Goal: Task Accomplishment & Management: Manage account settings

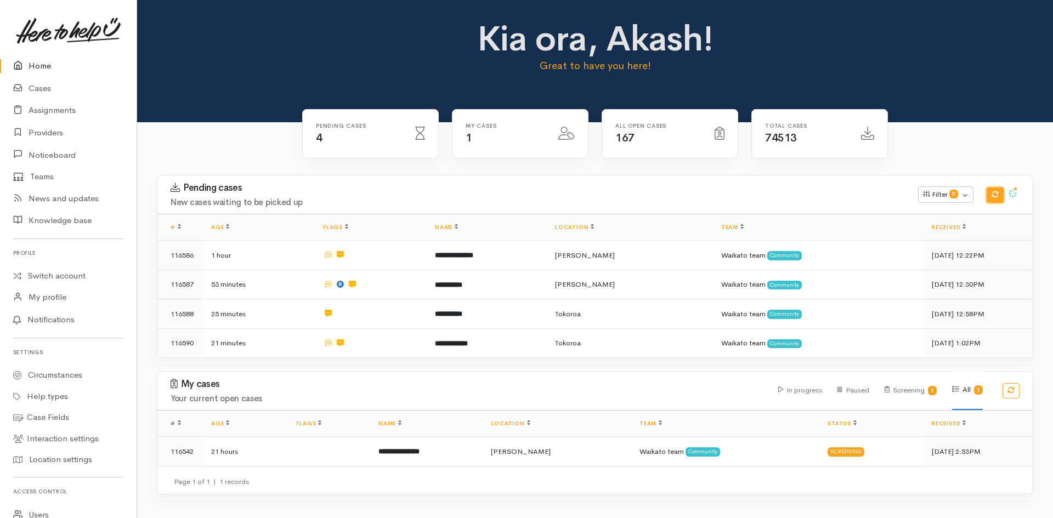
click at [994, 195] on icon "button" at bounding box center [994, 194] width 7 height 7
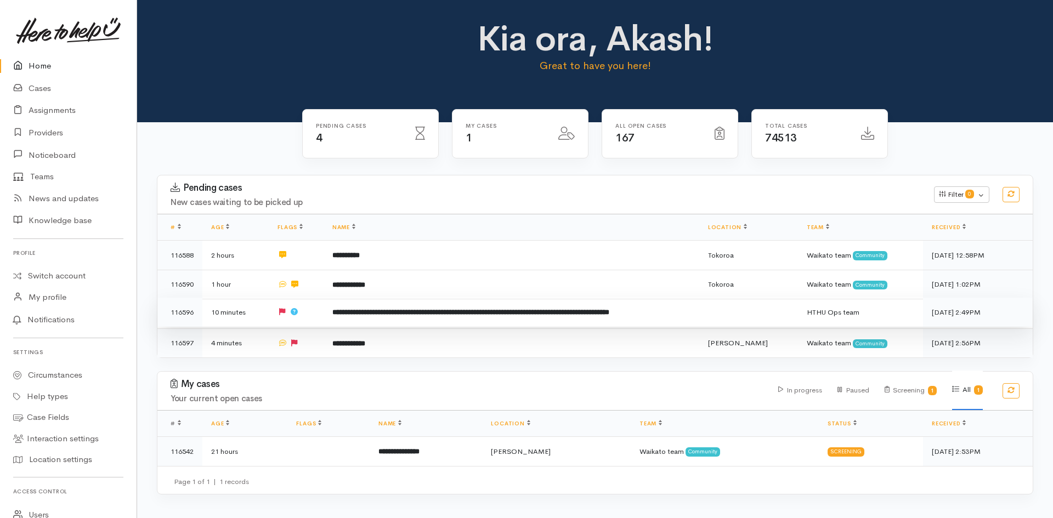
click at [603, 316] on td "**********" at bounding box center [511, 313] width 376 height 30
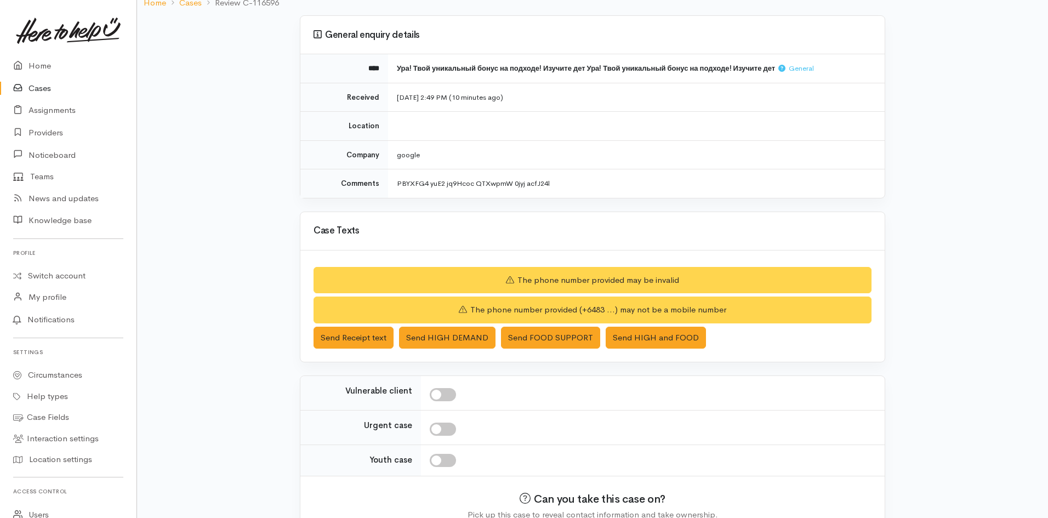
scroll to position [139, 0]
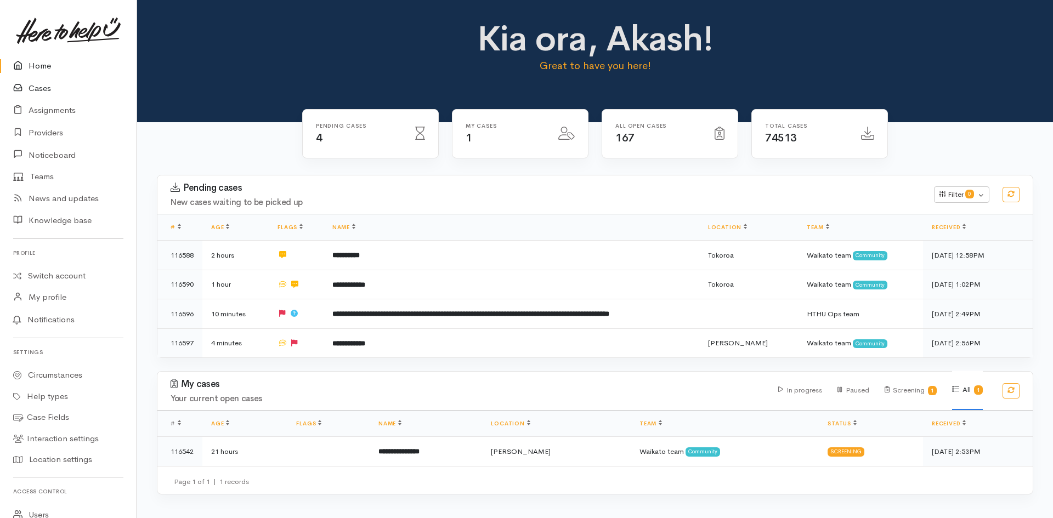
click at [54, 87] on link "Cases" at bounding box center [68, 88] width 137 height 22
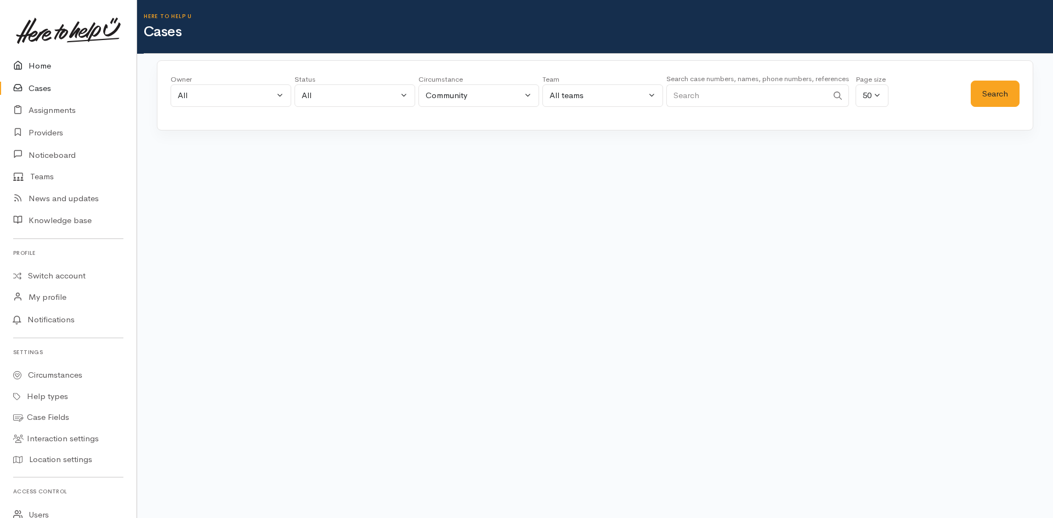
click at [45, 67] on link "Home" at bounding box center [68, 66] width 137 height 22
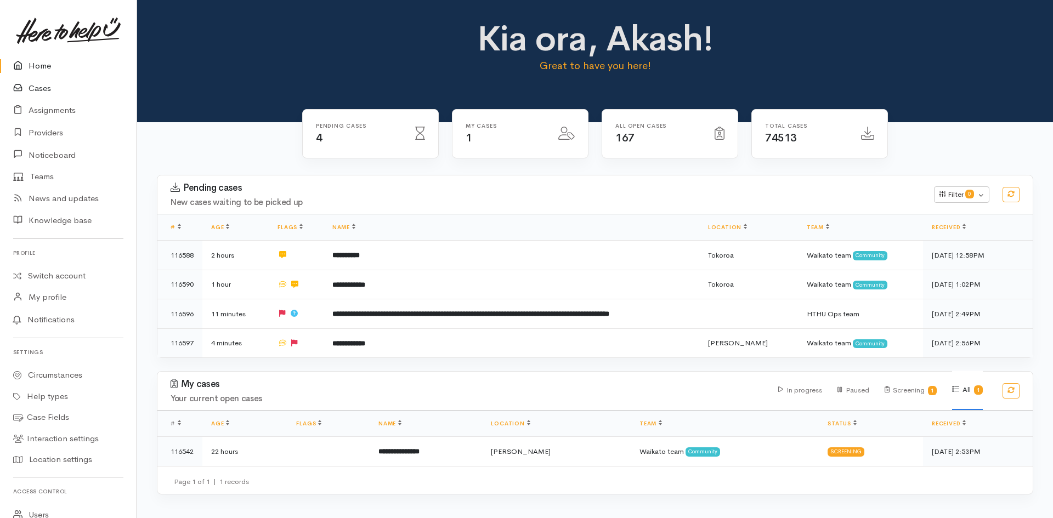
click at [41, 87] on link "Cases" at bounding box center [68, 88] width 137 height 22
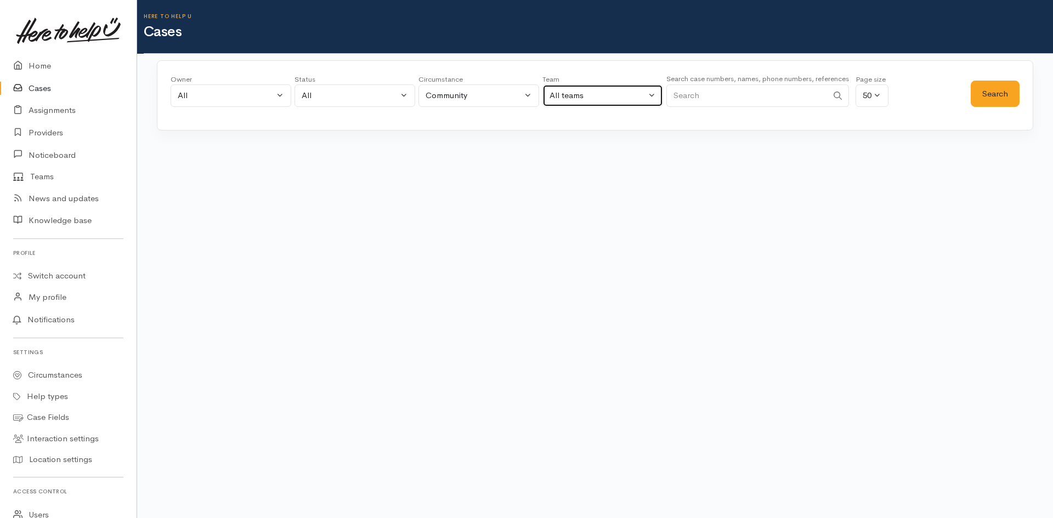
click at [603, 102] on button "All teams" at bounding box center [602, 95] width 121 height 22
click at [585, 202] on span "Waikato team" at bounding box center [581, 198] width 50 height 13
select select "1"
click at [1010, 95] on button "Search" at bounding box center [994, 94] width 49 height 27
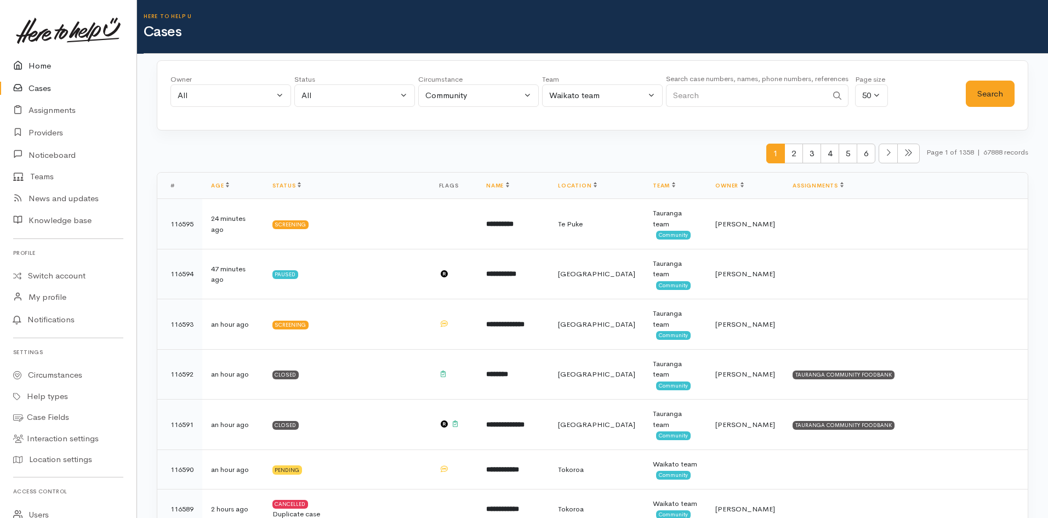
click at [39, 66] on link "Home" at bounding box center [68, 66] width 137 height 22
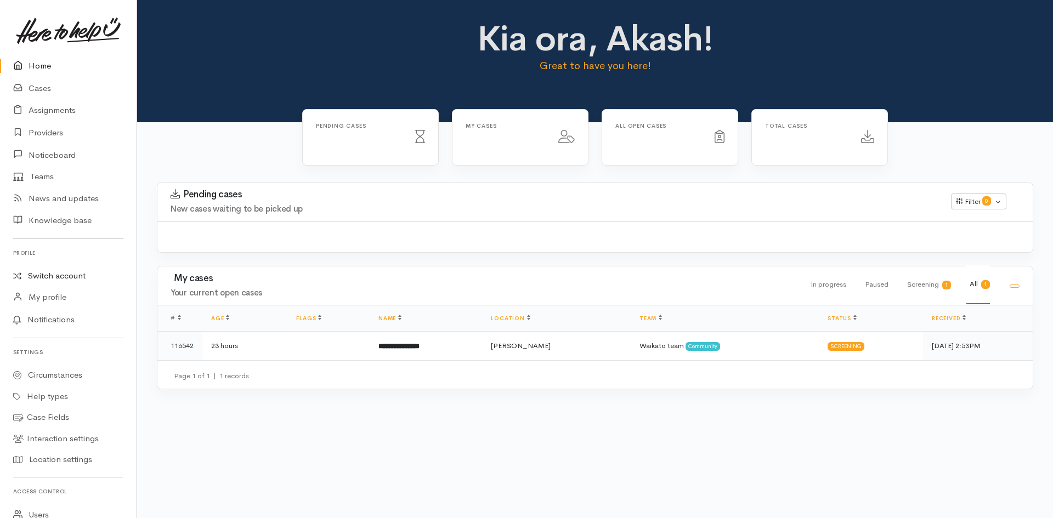
click at [59, 279] on link "Switch account" at bounding box center [68, 275] width 137 height 21
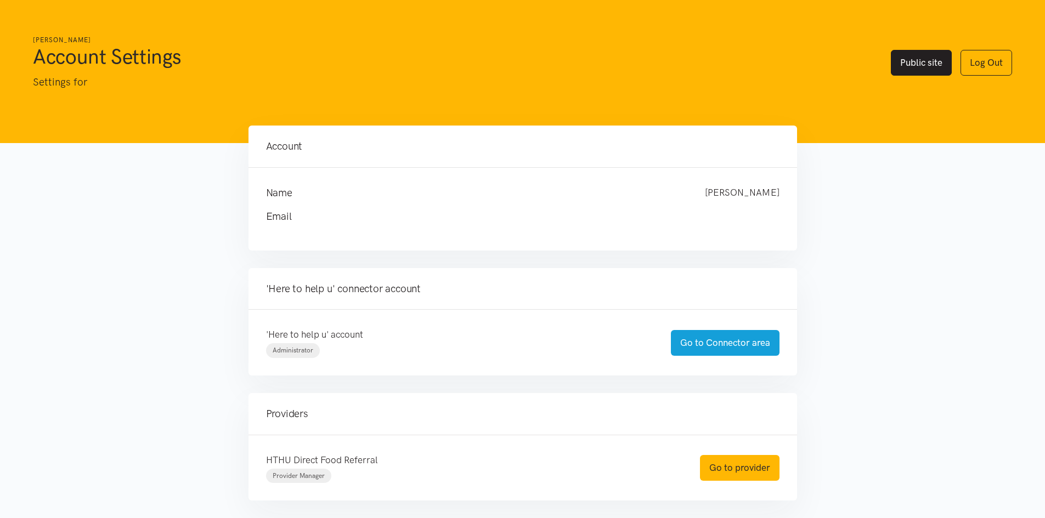
click at [911, 65] on link "Public site" at bounding box center [920, 63] width 61 height 26
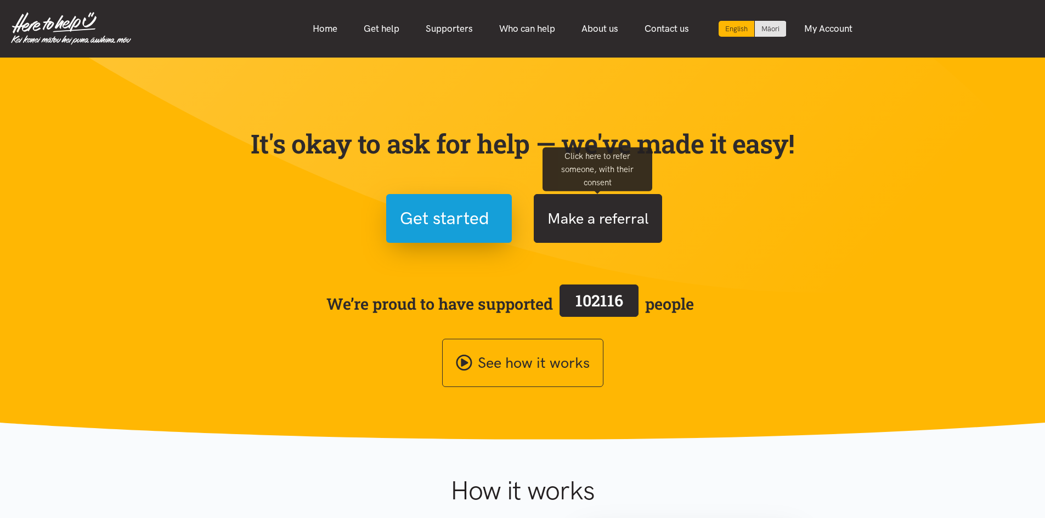
click at [541, 230] on button "Make a referral" at bounding box center [597, 218] width 128 height 49
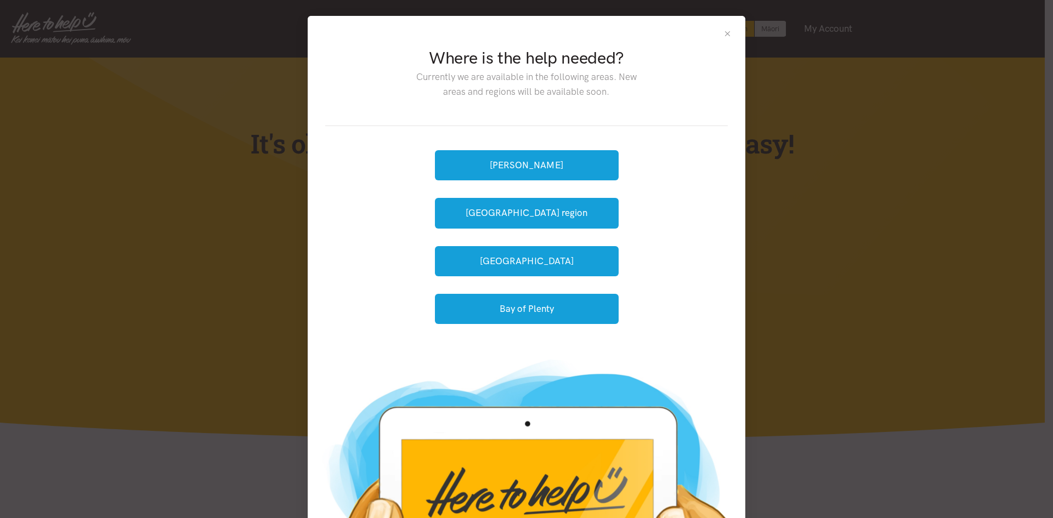
click at [724, 34] on button "Close" at bounding box center [727, 33] width 9 height 9
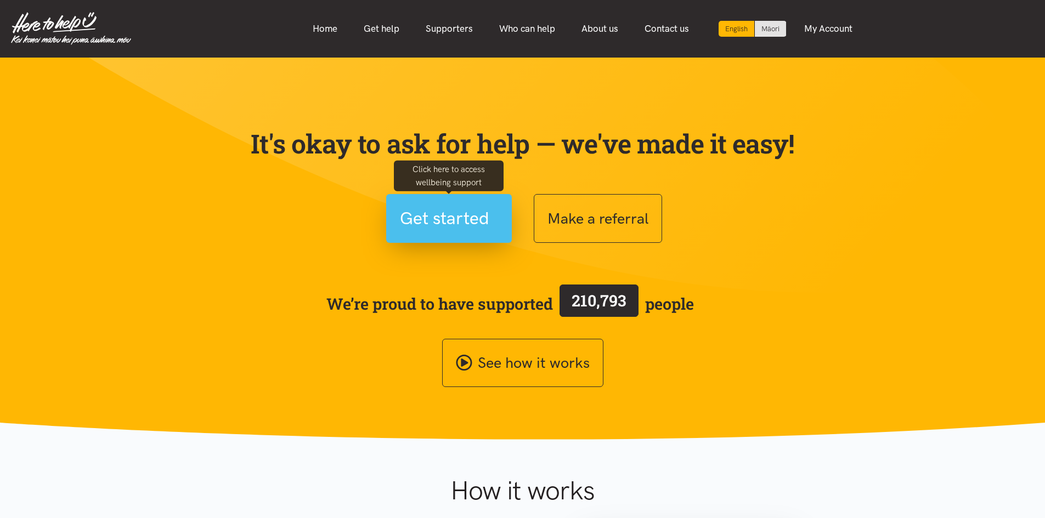
click at [464, 231] on span "Get started" at bounding box center [444, 219] width 89 height 28
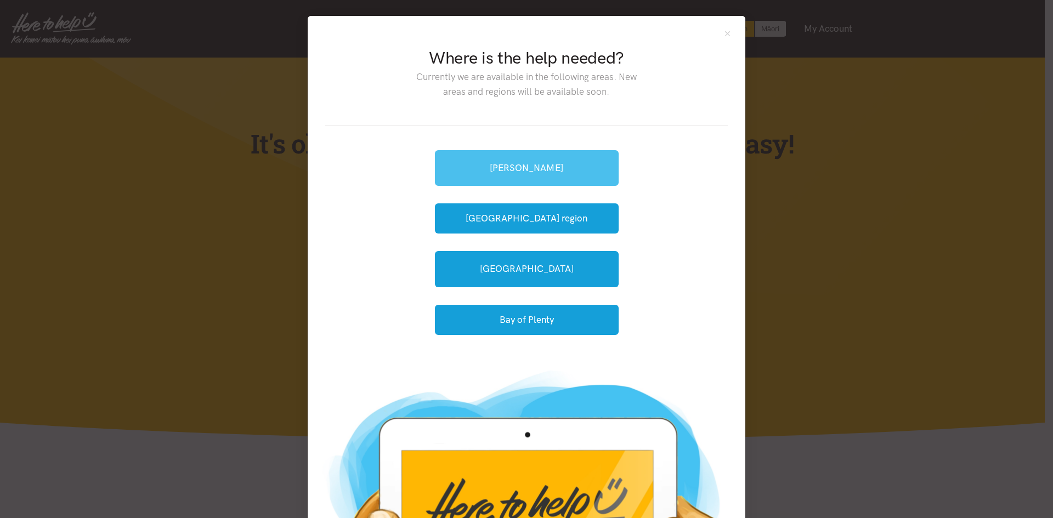
click at [538, 168] on link "[PERSON_NAME]" at bounding box center [527, 168] width 184 height 36
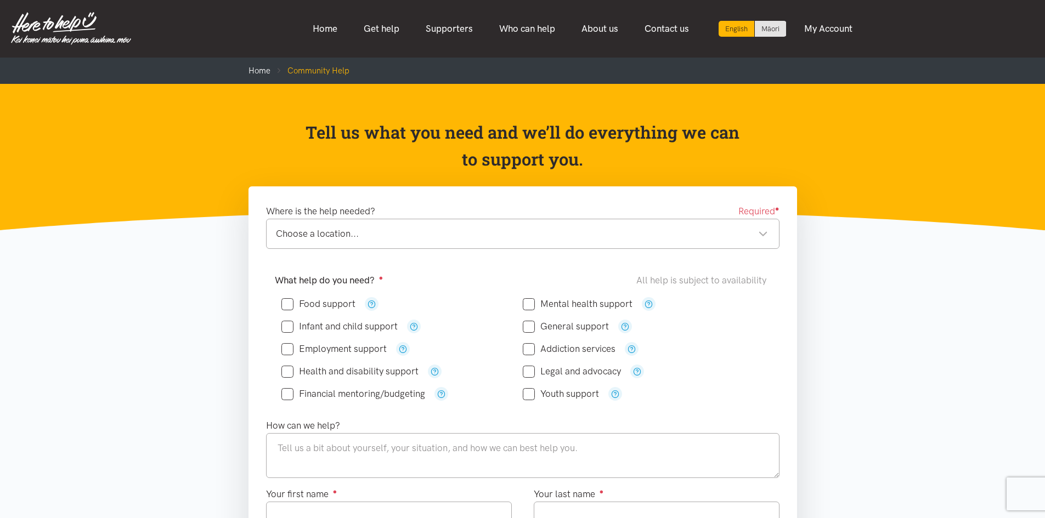
click at [590, 226] on div "Choose a location..." at bounding box center [522, 233] width 492 height 15
click at [263, 65] on li "Home" at bounding box center [259, 70] width 22 height 13
click at [263, 68] on link "Home" at bounding box center [259, 71] width 22 height 10
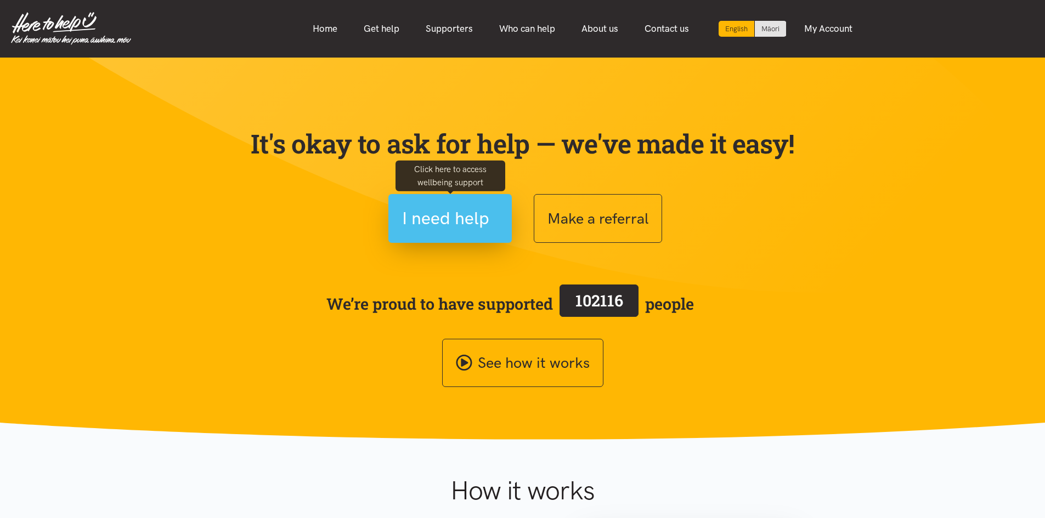
click at [464, 223] on span "I need help" at bounding box center [445, 219] width 87 height 28
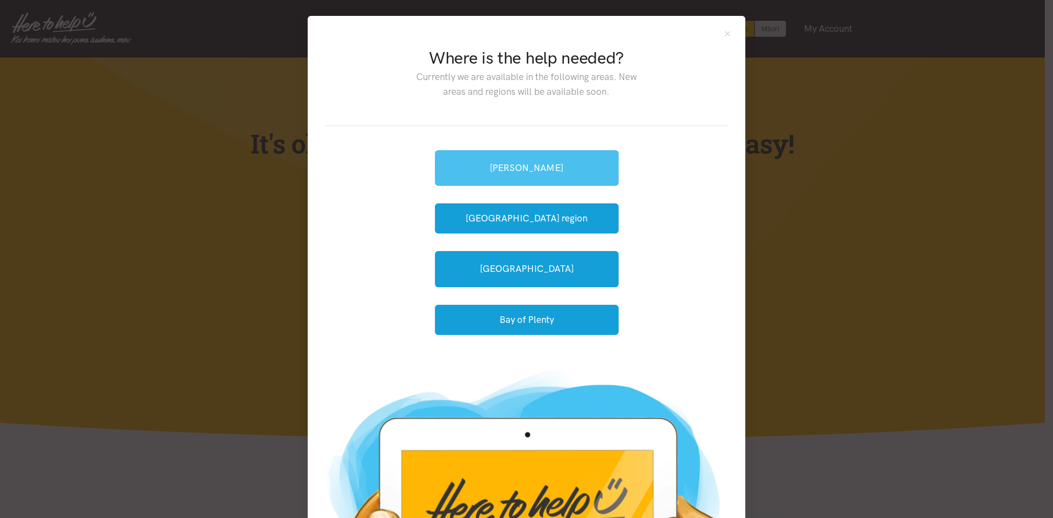
click at [498, 175] on link "[PERSON_NAME]" at bounding box center [527, 168] width 184 height 36
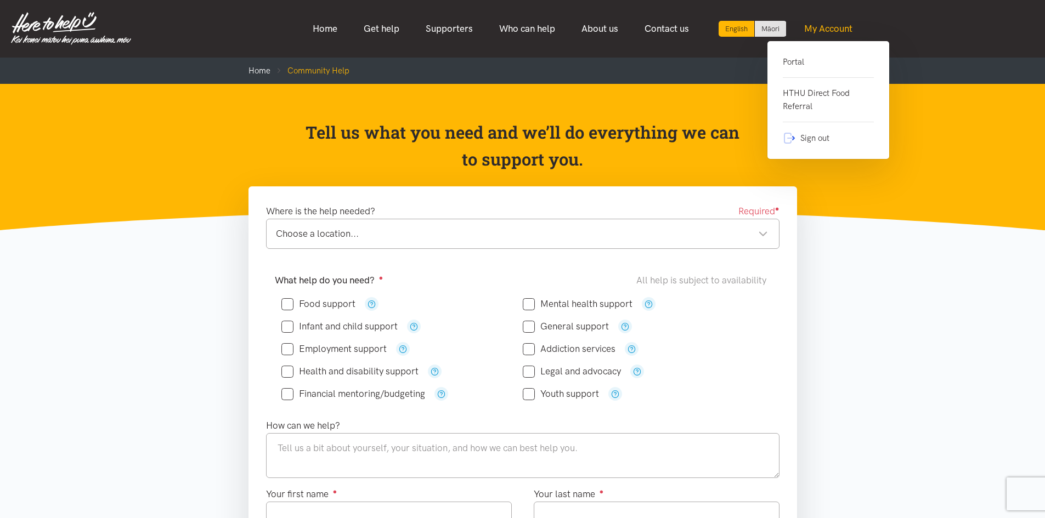
click at [842, 30] on link "My Account" at bounding box center [828, 29] width 75 height 24
click at [813, 64] on link "Portal" at bounding box center [827, 66] width 91 height 22
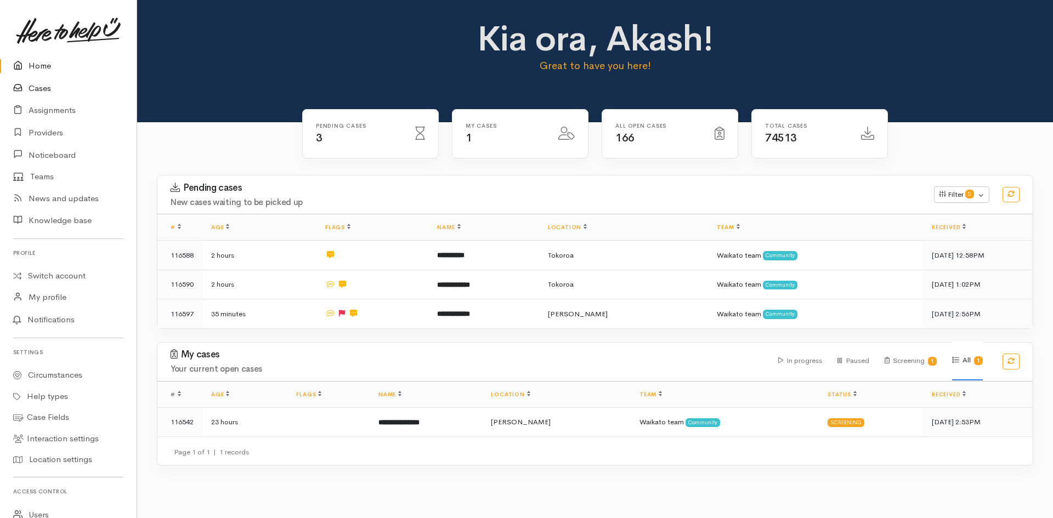
click at [60, 88] on link "Cases" at bounding box center [68, 88] width 137 height 22
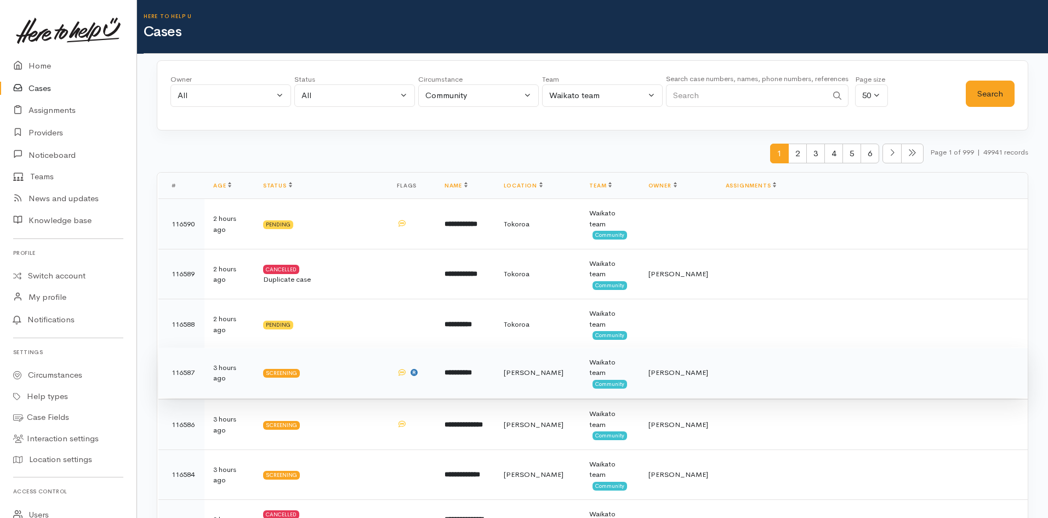
click at [495, 362] on td "**********" at bounding box center [465, 373] width 59 height 50
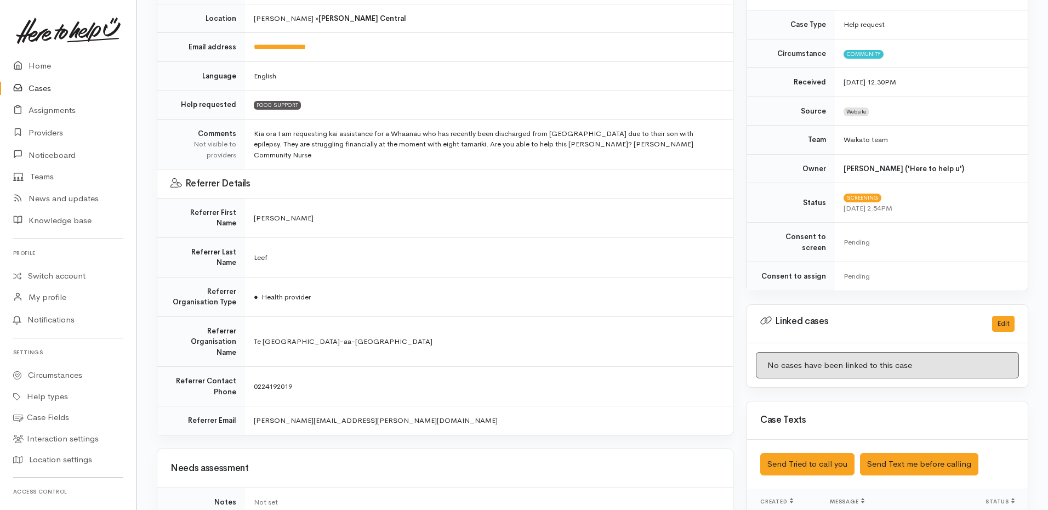
scroll to position [70, 0]
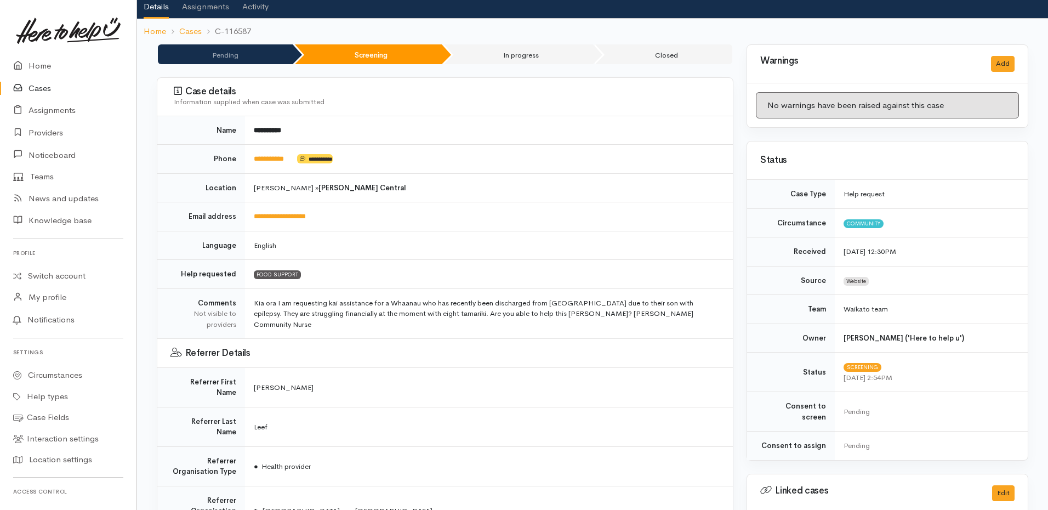
click at [545, 55] on li "In progress" at bounding box center [519, 54] width 150 height 20
click at [67, 279] on link "Switch account" at bounding box center [68, 275] width 137 height 21
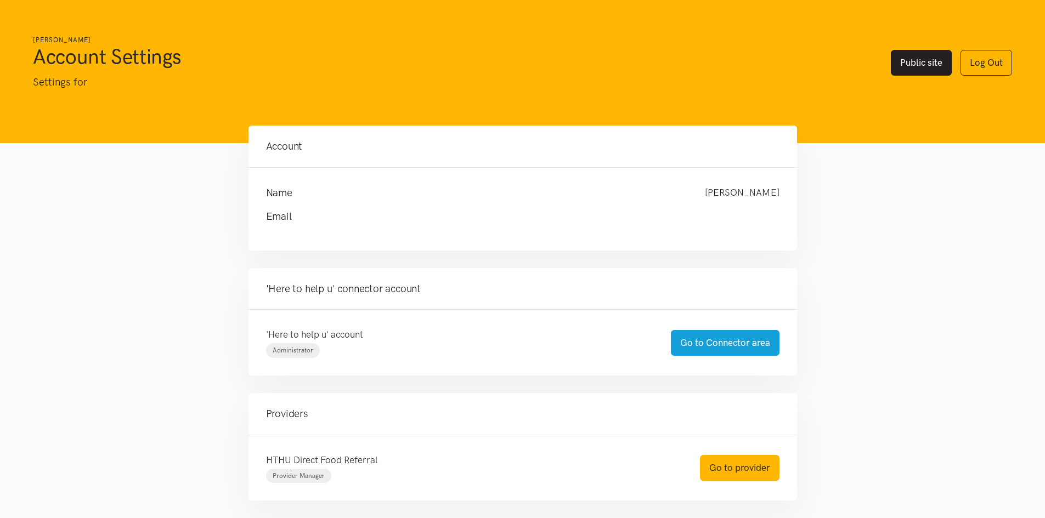
click at [906, 62] on link "Public site" at bounding box center [920, 63] width 61 height 26
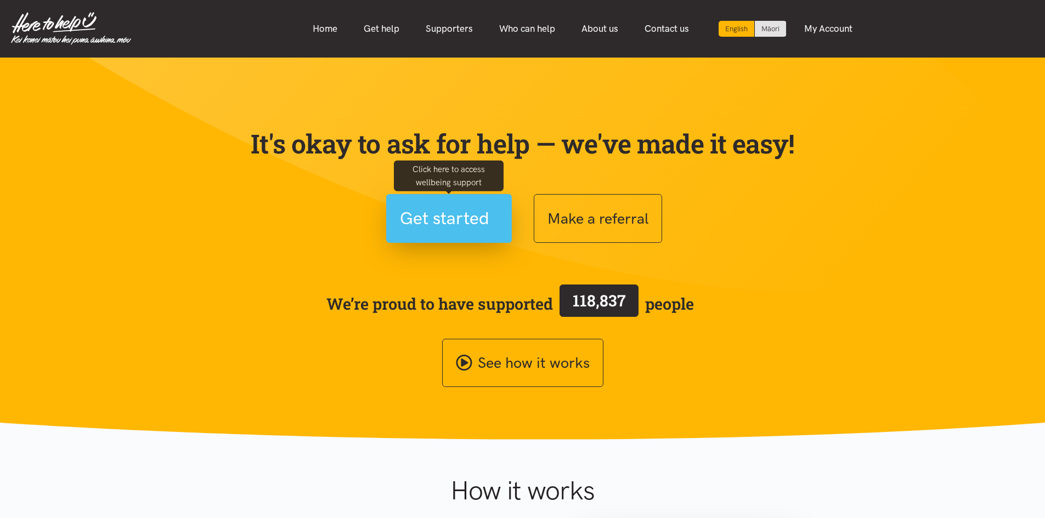
click at [475, 234] on button "Get started" at bounding box center [449, 218] width 126 height 49
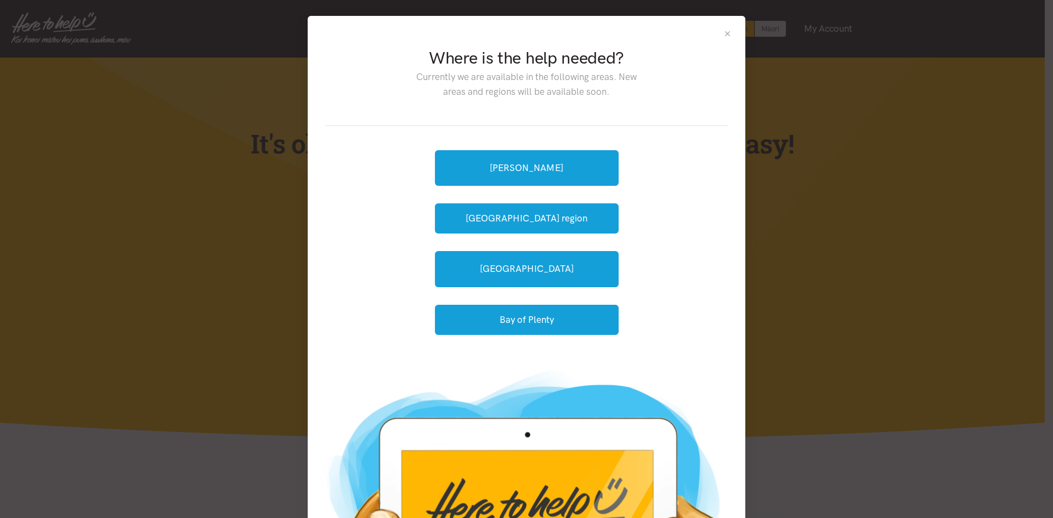
click at [725, 32] on button "Close" at bounding box center [727, 33] width 9 height 9
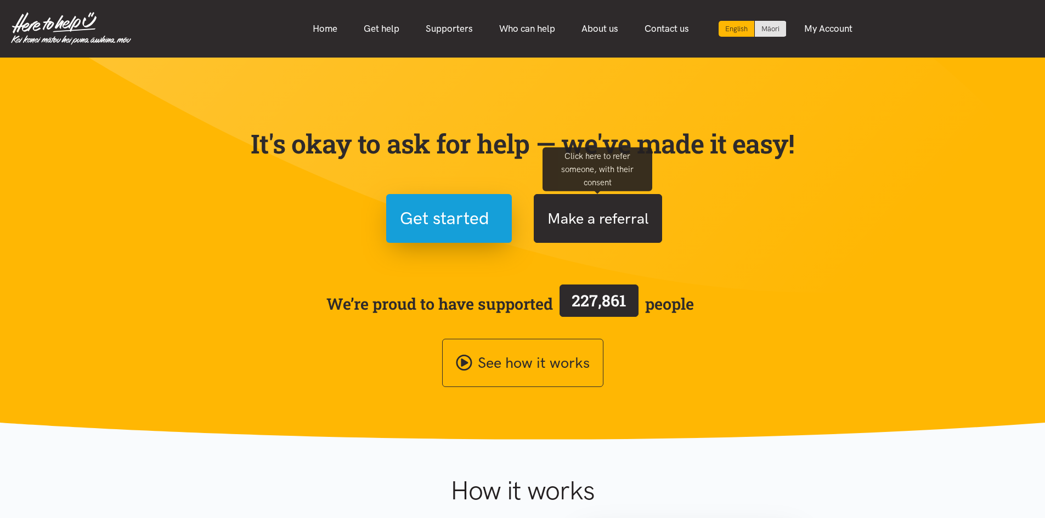
click at [621, 239] on button "Make a referral" at bounding box center [597, 218] width 128 height 49
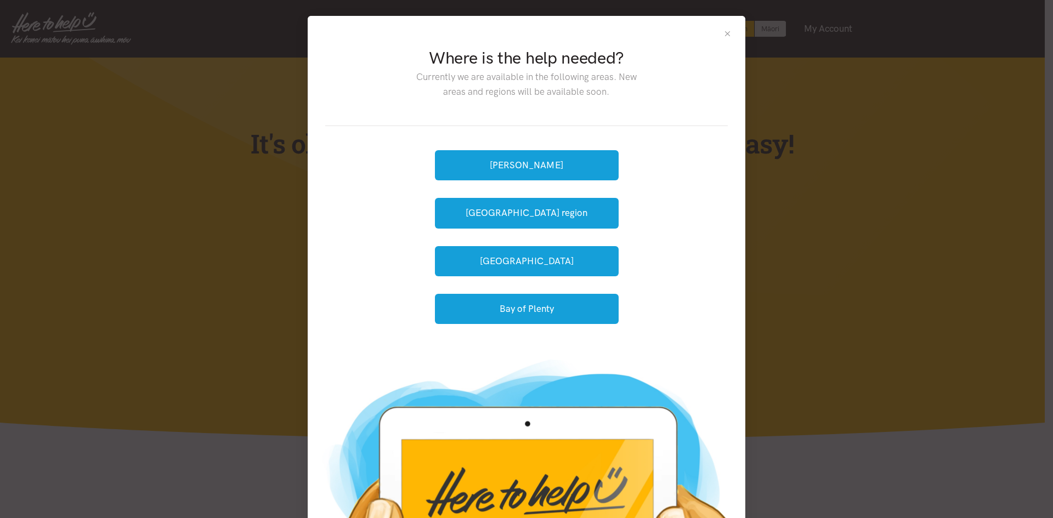
click at [723, 35] on button "Close" at bounding box center [727, 33] width 9 height 9
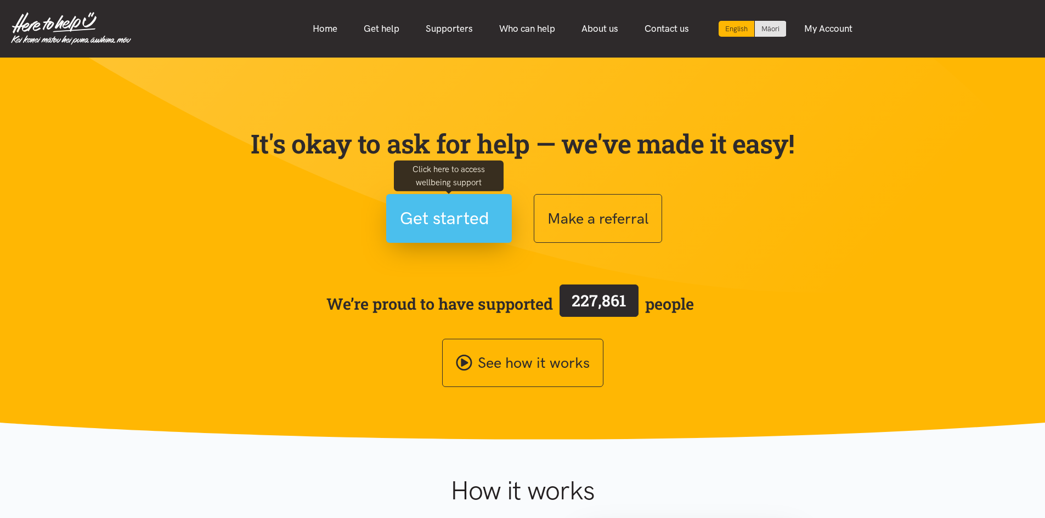
click at [400, 226] on span "Get started" at bounding box center [444, 219] width 89 height 28
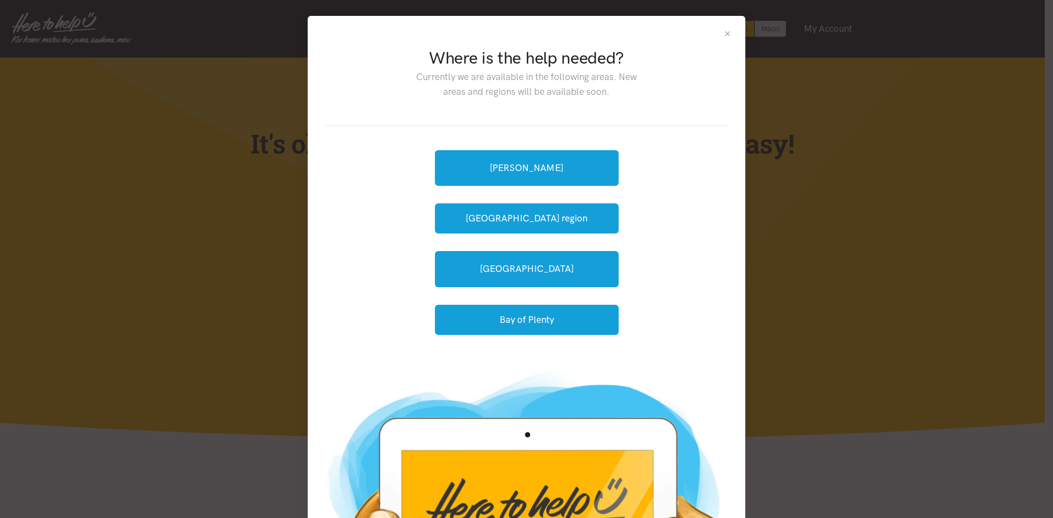
click at [725, 36] on button "Close" at bounding box center [727, 33] width 9 height 9
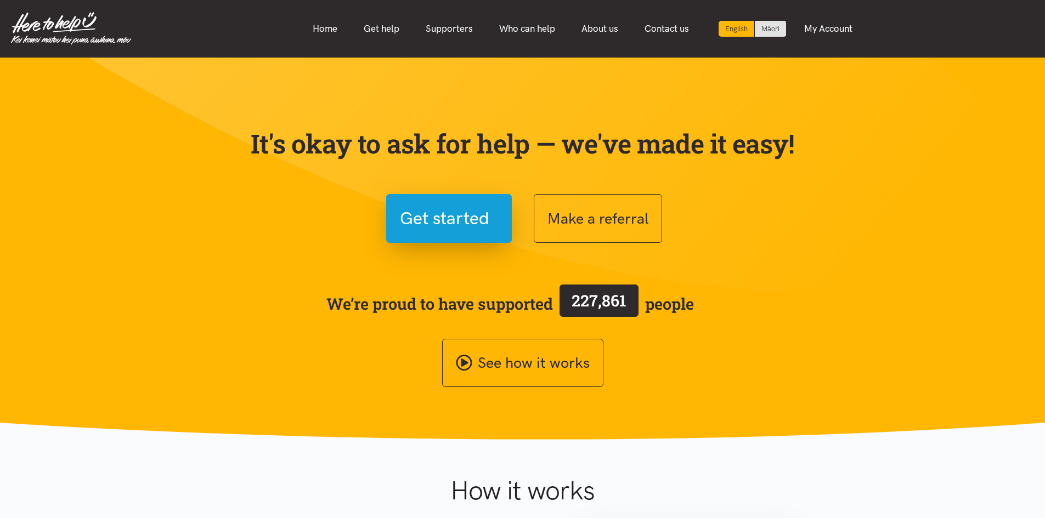
click at [274, 188] on div "It's okay to ask for help — we've made it easy! Get started Make a referral We’…" at bounding box center [522, 244] width 570 height 286
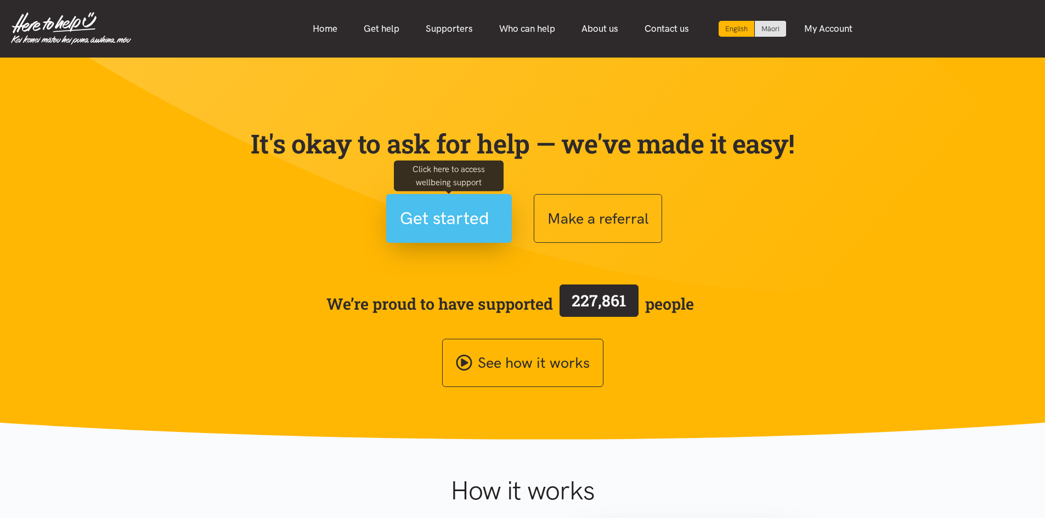
click at [453, 230] on span "Get started" at bounding box center [444, 219] width 89 height 28
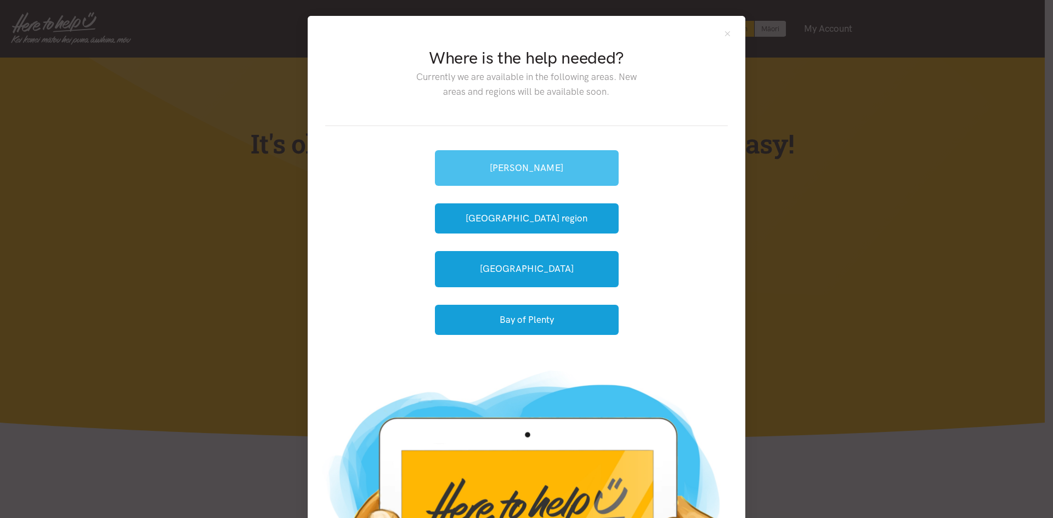
click at [548, 175] on link "[PERSON_NAME]" at bounding box center [527, 168] width 184 height 36
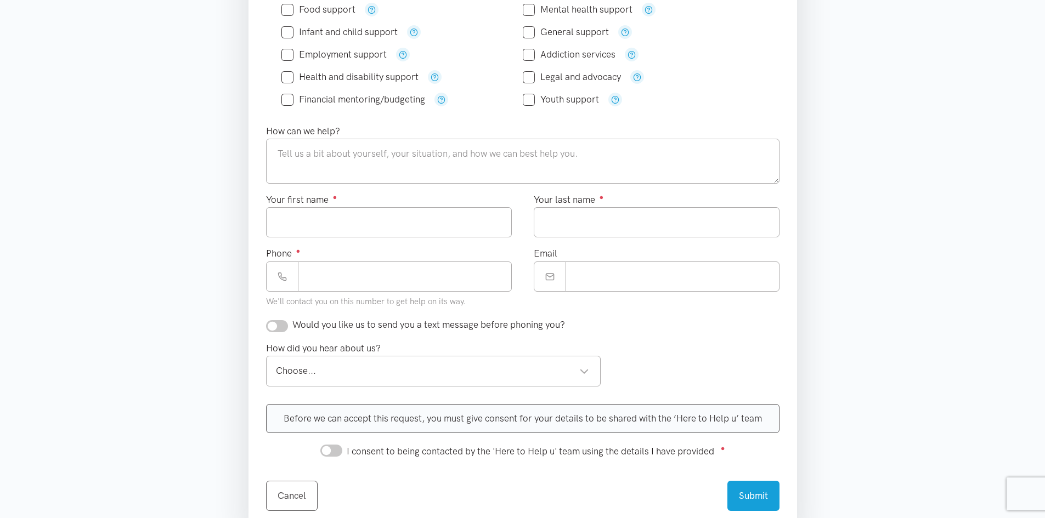
scroll to position [219, 0]
